Goal: Information Seeking & Learning: Learn about a topic

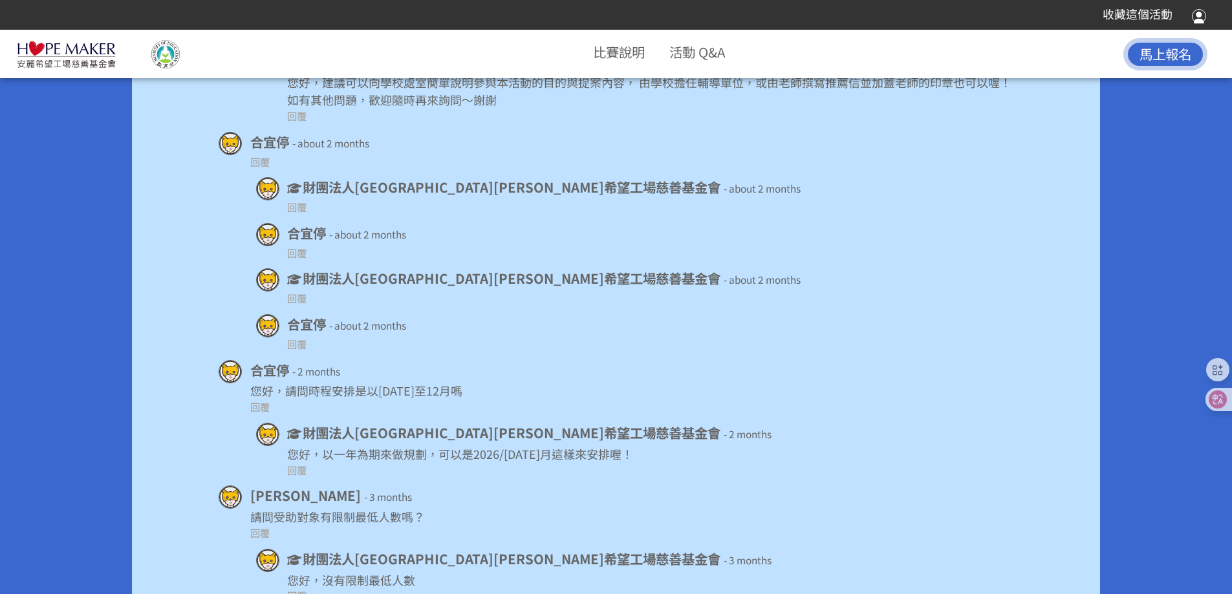
scroll to position [9442, 0]
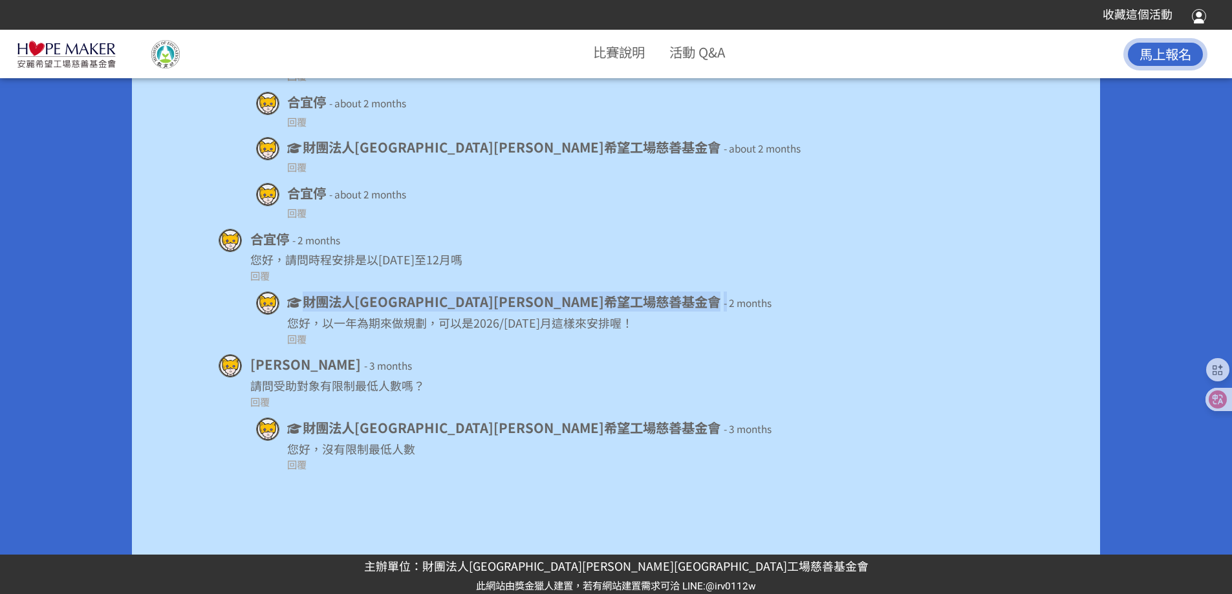
drag, startPoint x: 305, startPoint y: 296, endPoint x: 547, endPoint y: 299, distance: 242.6
click at [547, 299] on div "財團法人臺北市安麗希望工場慈善基金會 - 2 months" at bounding box center [650, 302] width 726 height 20
copy div "財團法人臺北市安麗希望工場慈善基金會 -"
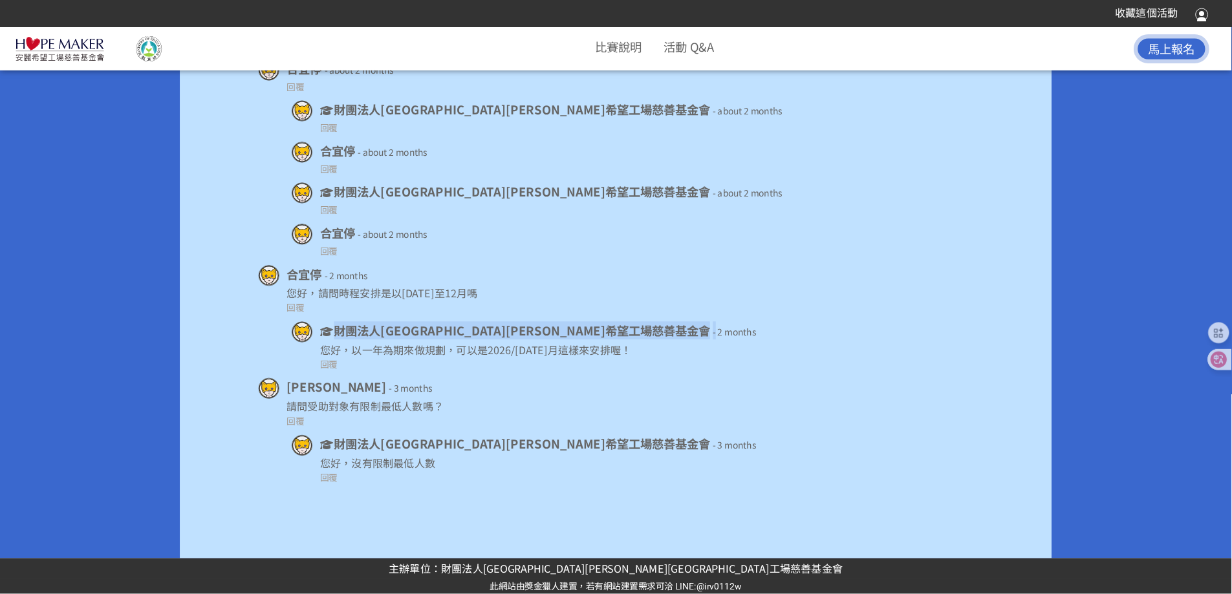
scroll to position [9440, 0]
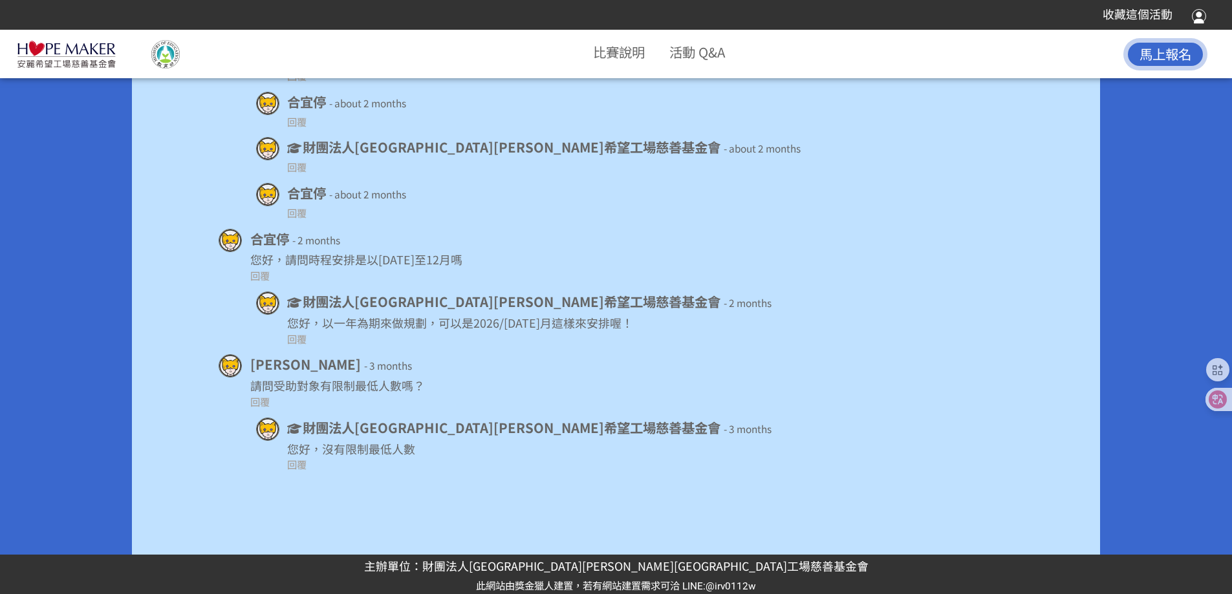
drag, startPoint x: 794, startPoint y: 11, endPoint x: 815, endPoint y: 287, distance: 276.4
drag, startPoint x: 306, startPoint y: 299, endPoint x: 538, endPoint y: 303, distance: 232.3
click at [538, 303] on span "財團法人臺北市安麗希望工場慈善基金會" at bounding box center [512, 301] width 418 height 19
copy span "財團法人臺北市安麗希望工場慈善基金會"
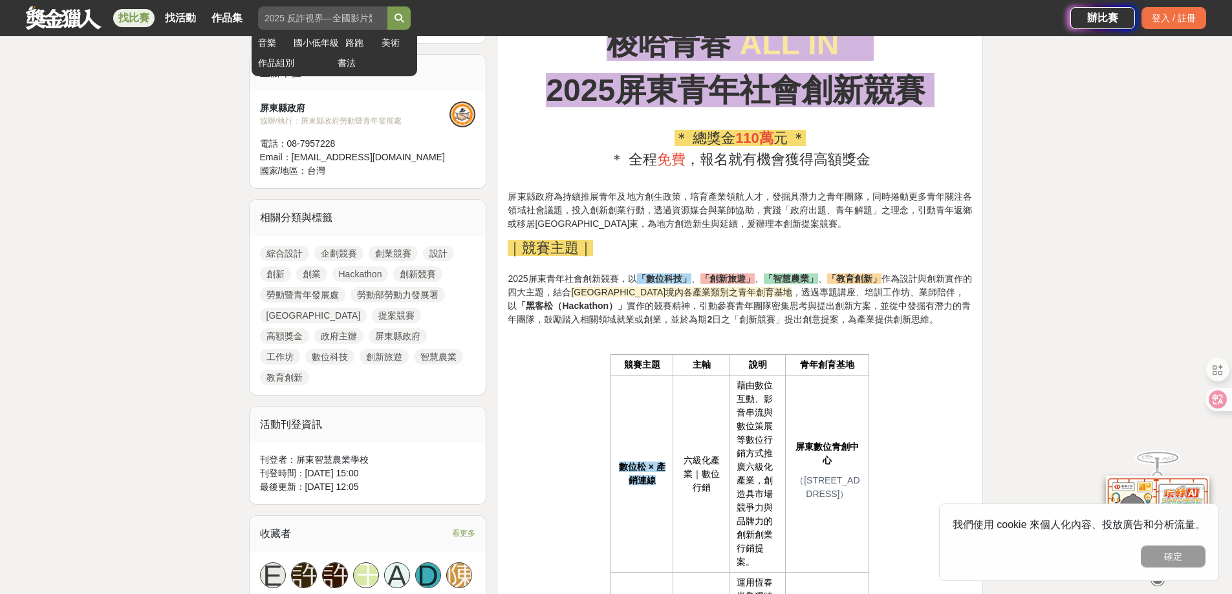
scroll to position [388, 0]
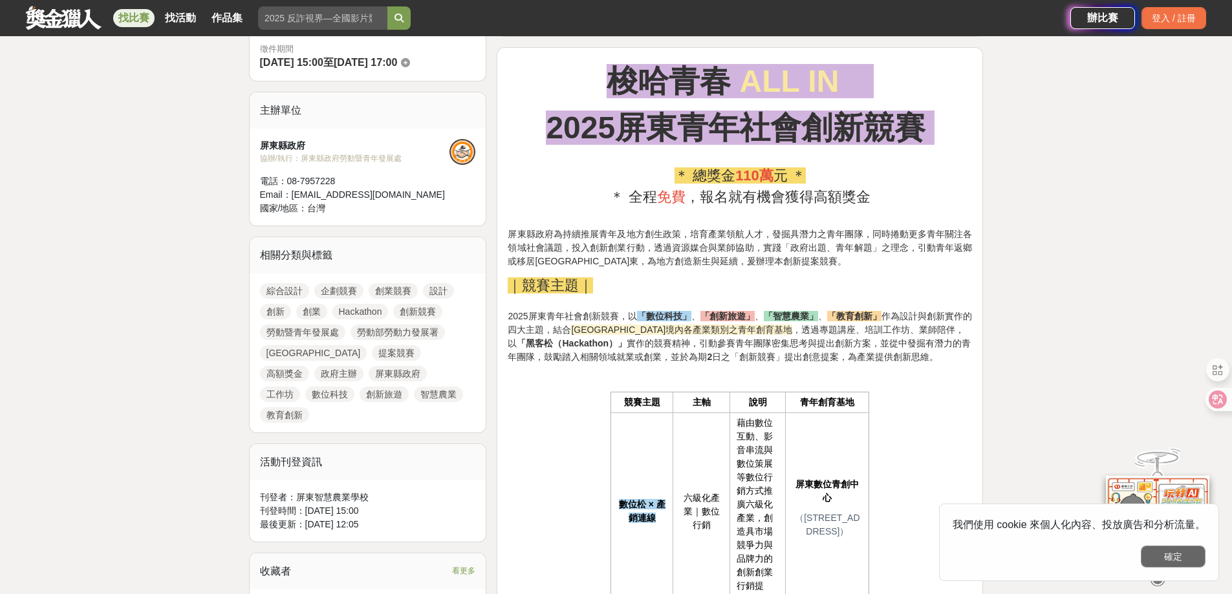
click at [1193, 556] on button "確定" at bounding box center [1173, 557] width 65 height 22
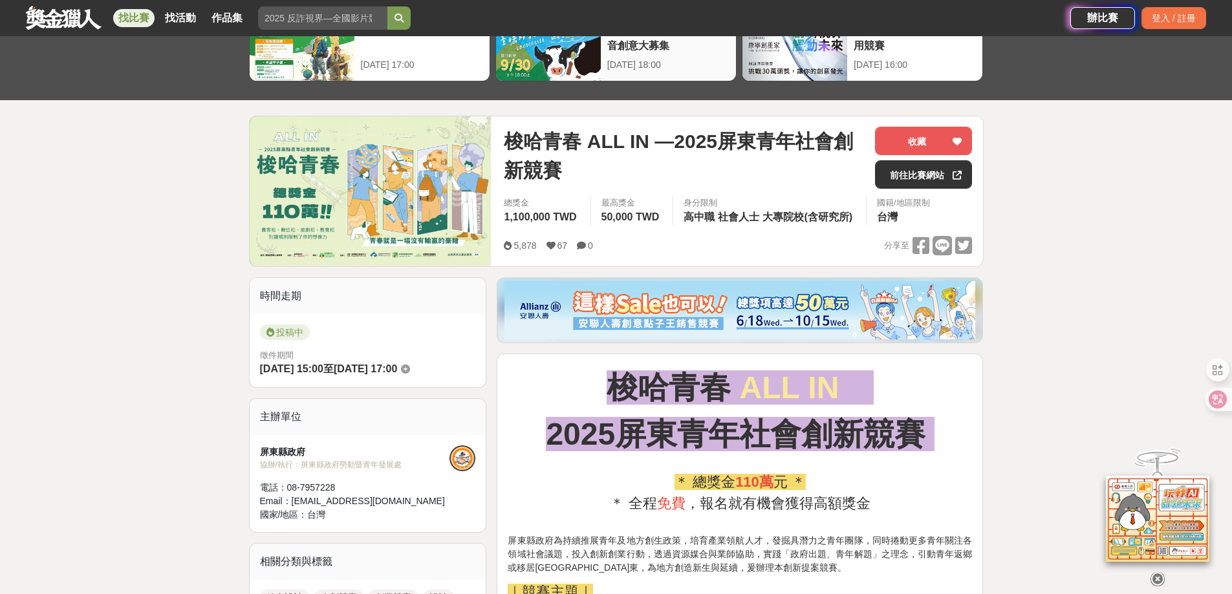
scroll to position [65, 0]
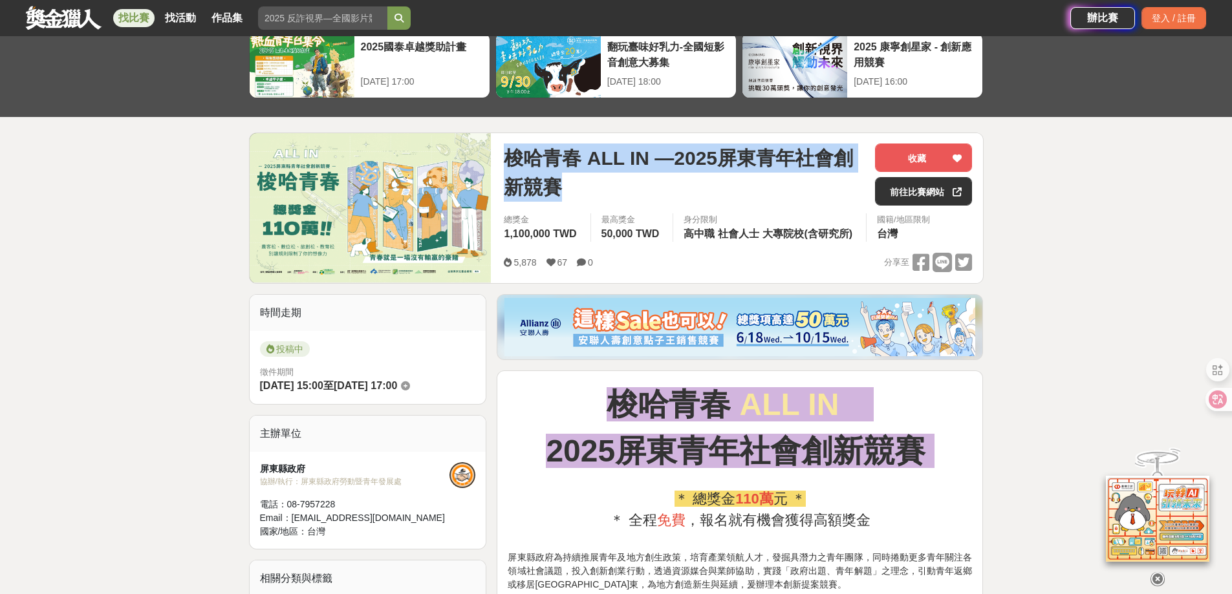
drag, startPoint x: 567, startPoint y: 191, endPoint x: 490, endPoint y: 143, distance: 91.0
click at [490, 143] on div "梭哈青春 ALL IN —2025屏東青年社會創新競賽 收藏 前往比賽網站 總獎金 1,100,000 TWD 最高獎金 50,000 TWD 身分限制 高中…" at bounding box center [616, 208] width 735 height 151
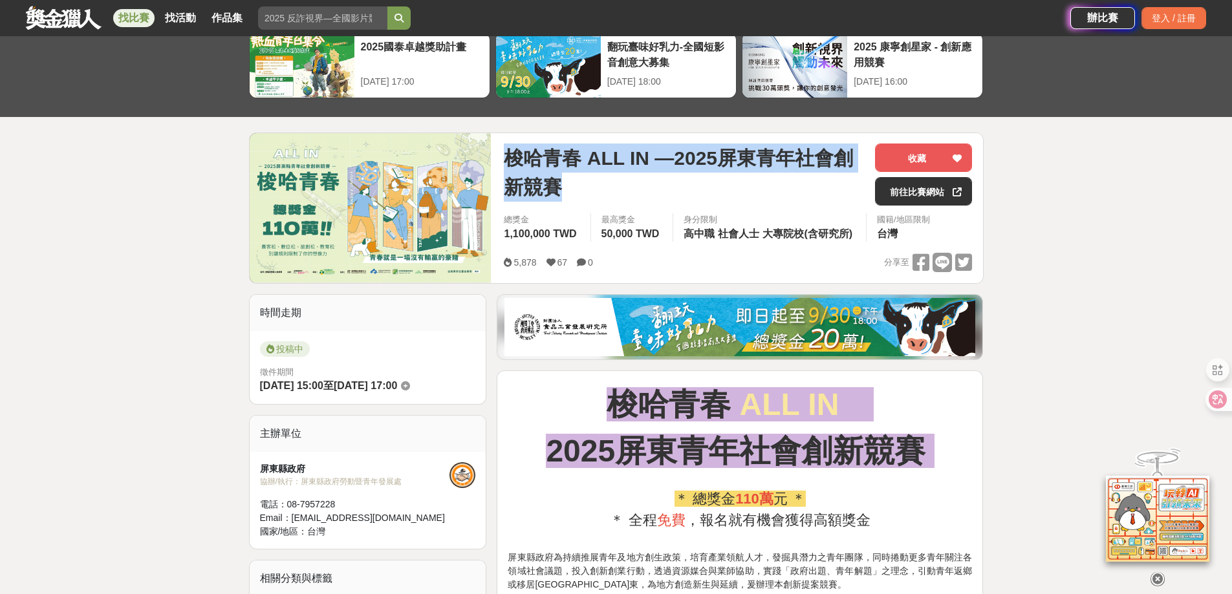
copy div "梭哈青春 ALL IN —2025屏東青年社會創新競賽"
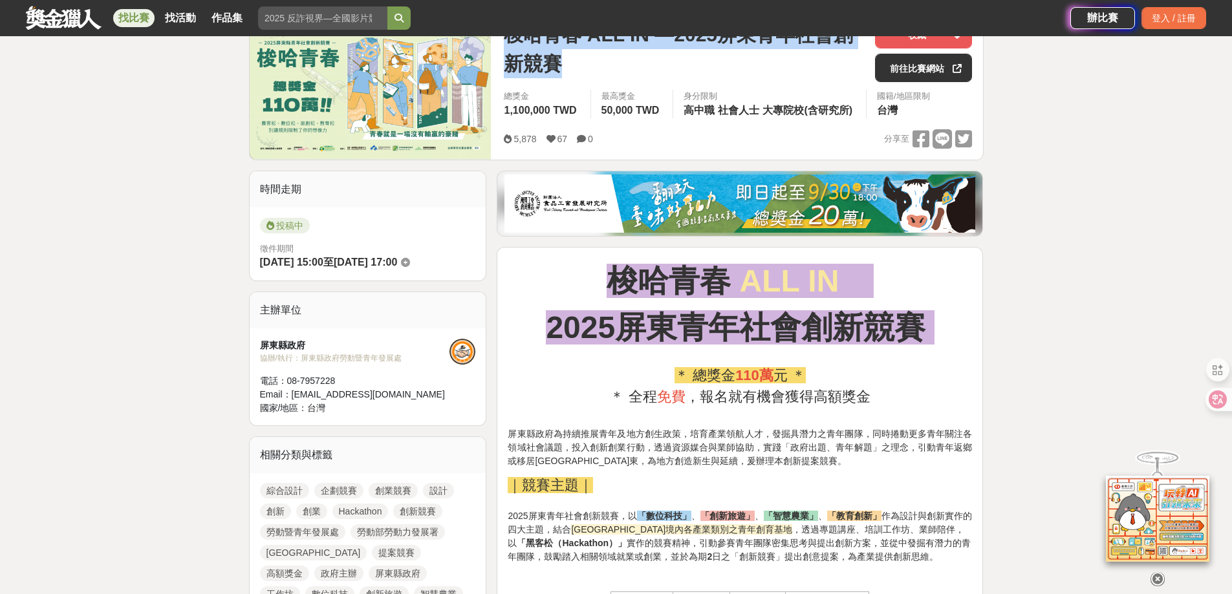
scroll to position [259, 0]
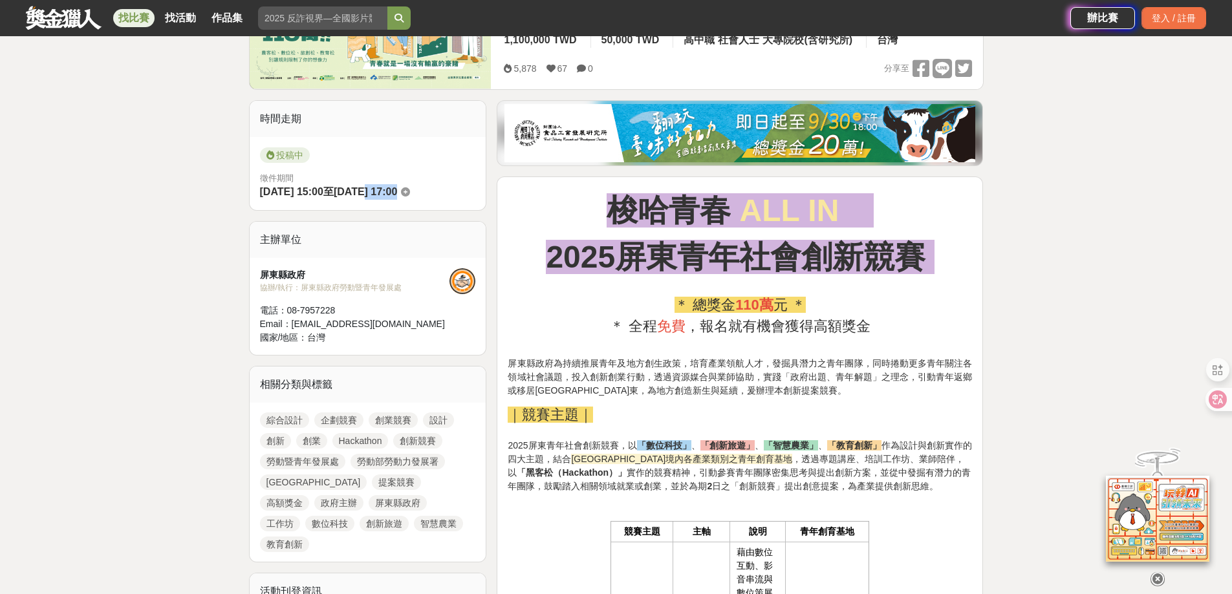
drag, startPoint x: 441, startPoint y: 191, endPoint x: 461, endPoint y: 191, distance: 19.4
click at [461, 191] on div "徵件期間 [DATE] 15:00 至 [DATE] 17:00" at bounding box center [368, 186] width 216 height 28
